Goal: Information Seeking & Learning: Learn about a topic

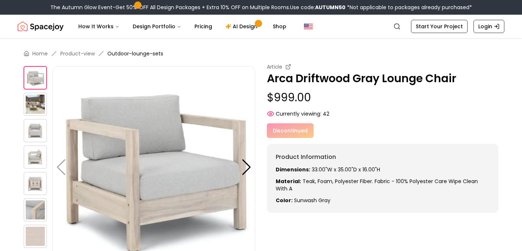
click at [29, 127] on img at bounding box center [36, 131] width 24 height 24
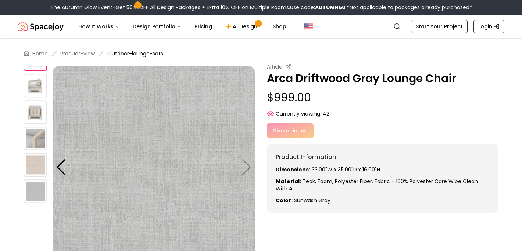
click at [34, 140] on img at bounding box center [36, 139] width 24 height 24
click at [35, 162] on img at bounding box center [36, 165] width 24 height 24
click at [39, 133] on img at bounding box center [36, 139] width 24 height 24
click at [37, 107] on img at bounding box center [36, 112] width 24 height 24
click at [38, 81] on img at bounding box center [36, 86] width 24 height 24
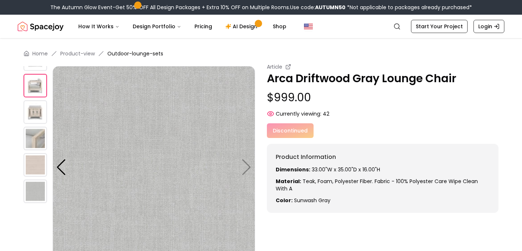
click at [244, 169] on img at bounding box center [154, 167] width 202 height 202
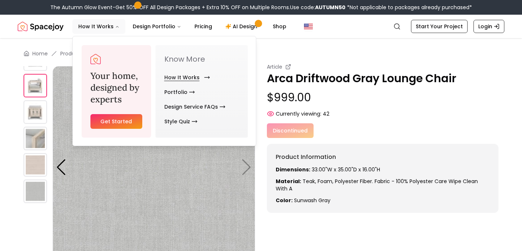
click at [183, 83] on link "How It Works" at bounding box center [185, 77] width 43 height 15
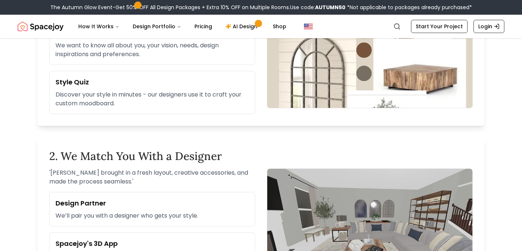
scroll to position [345, 0]
